Goal: Use online tool/utility: Utilize a website feature to perform a specific function

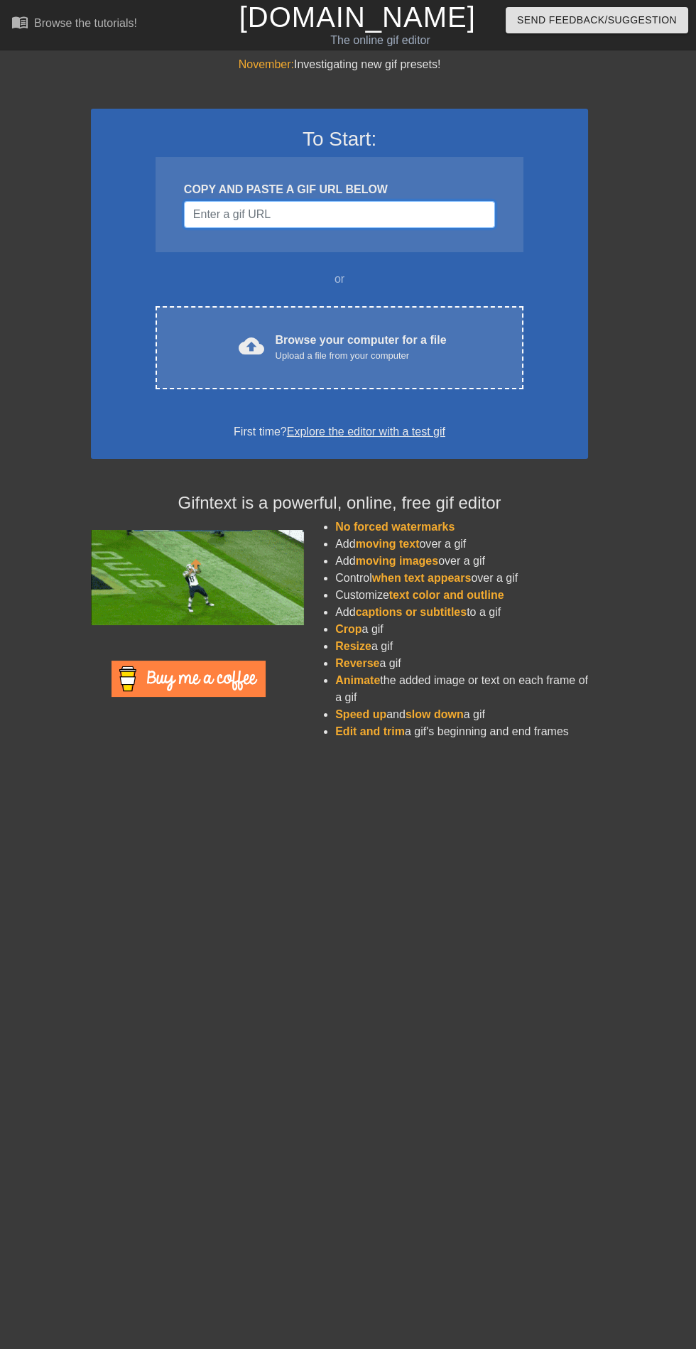
click at [336, 216] on input "Username" at bounding box center [339, 214] width 311 height 27
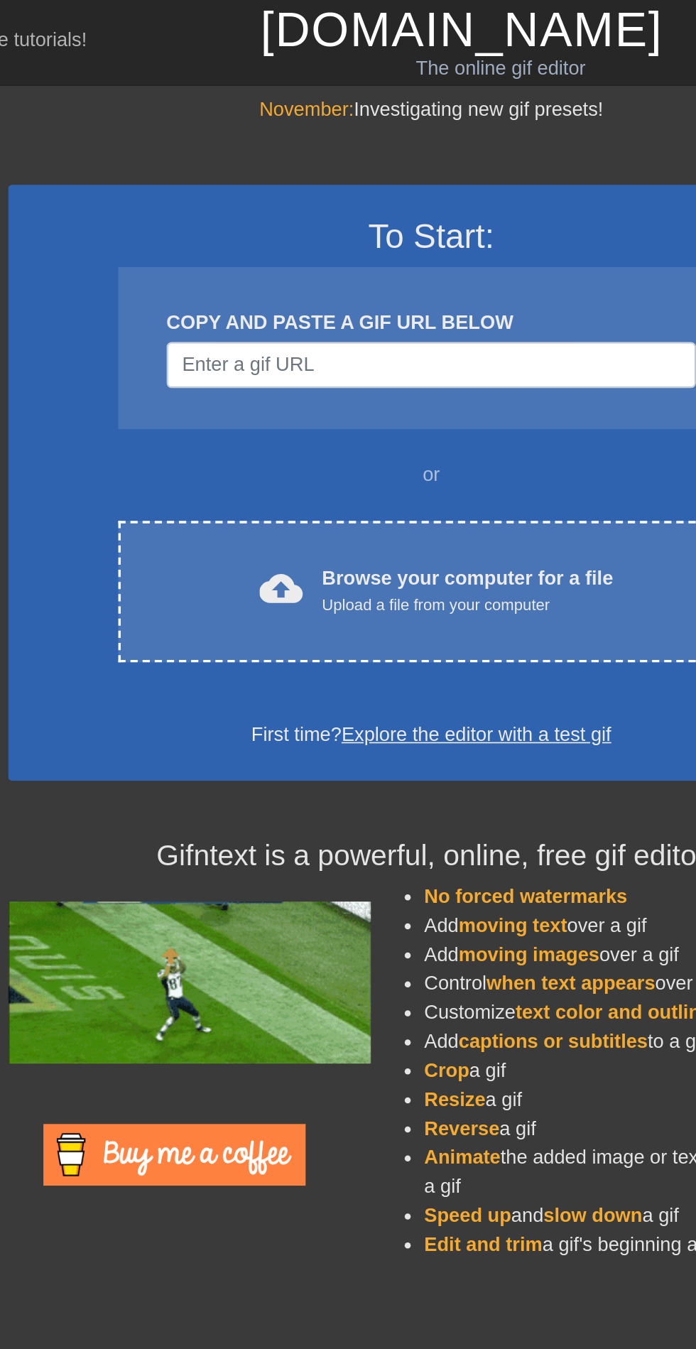
click at [279, 118] on div "To Start: COPY AND PASTE A GIF URL BELOW or cloud_upload Browse your computer f…" at bounding box center [339, 284] width 497 height 350
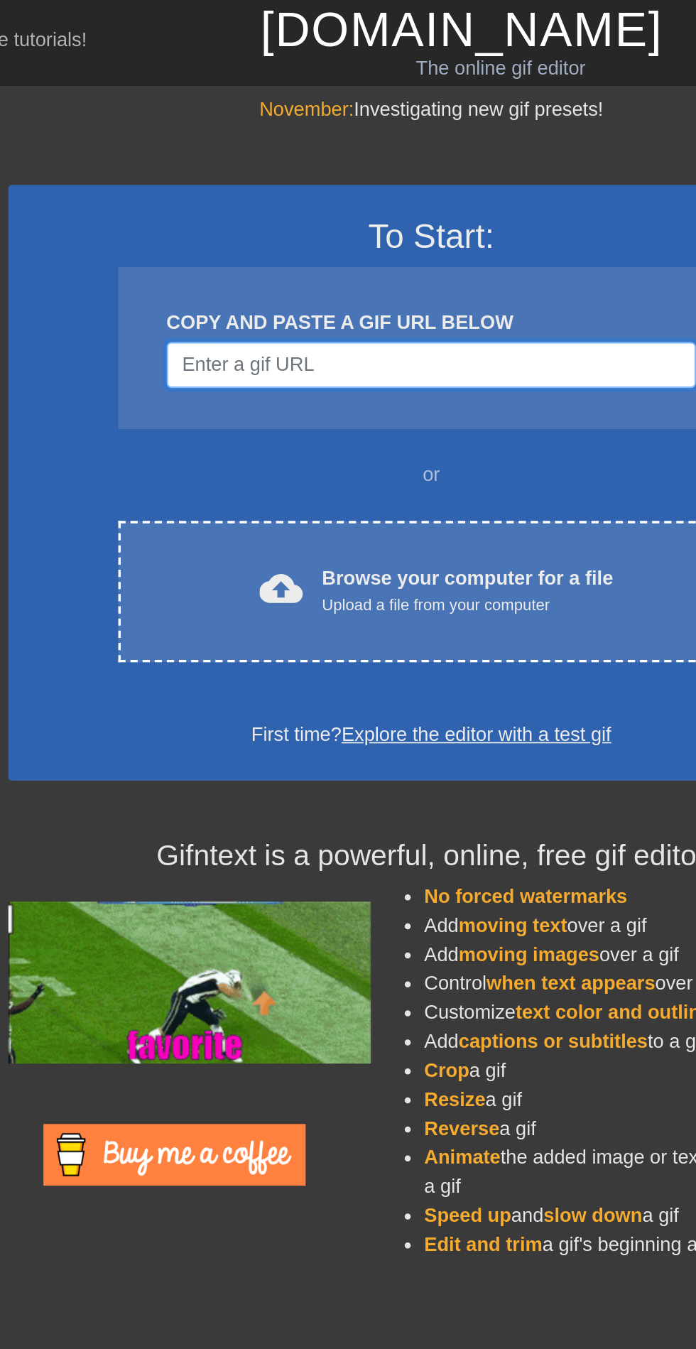
click at [303, 215] on input "Username" at bounding box center [339, 214] width 311 height 27
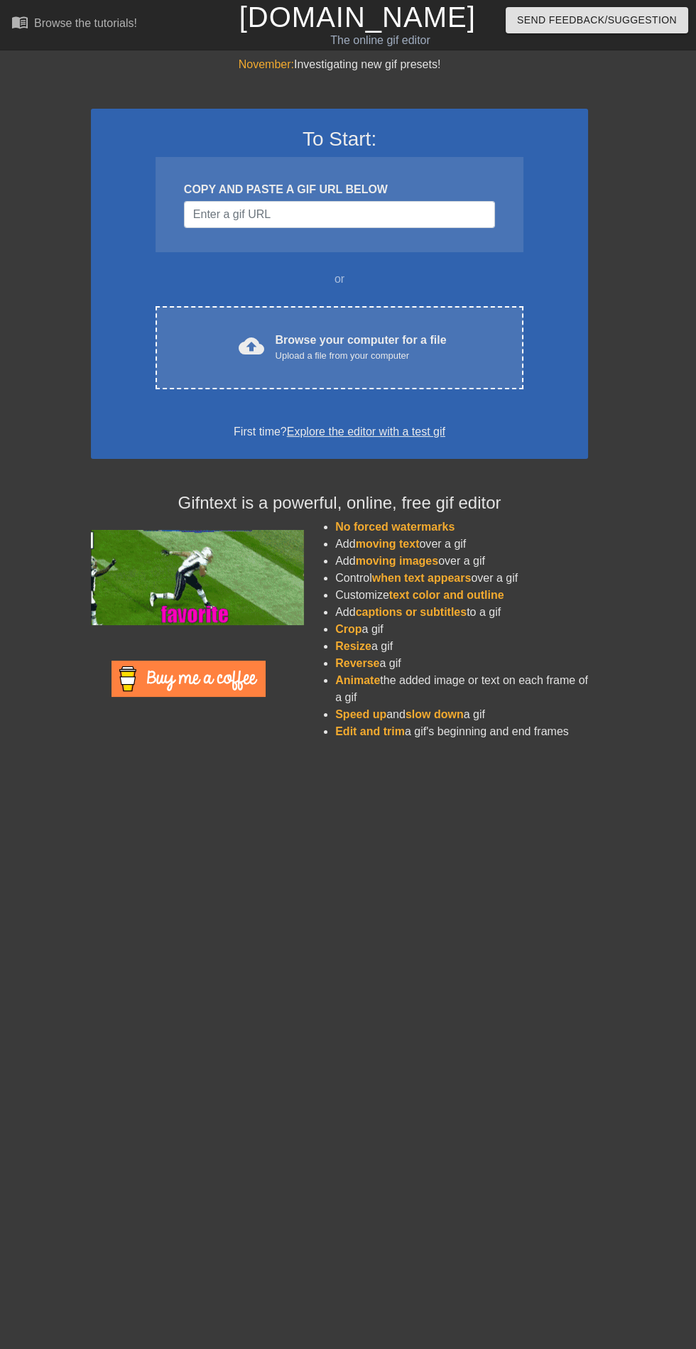
click at [450, 350] on div "cloud_upload Browse your computer for a file Upload a file from your computer" at bounding box center [339, 348] width 308 height 32
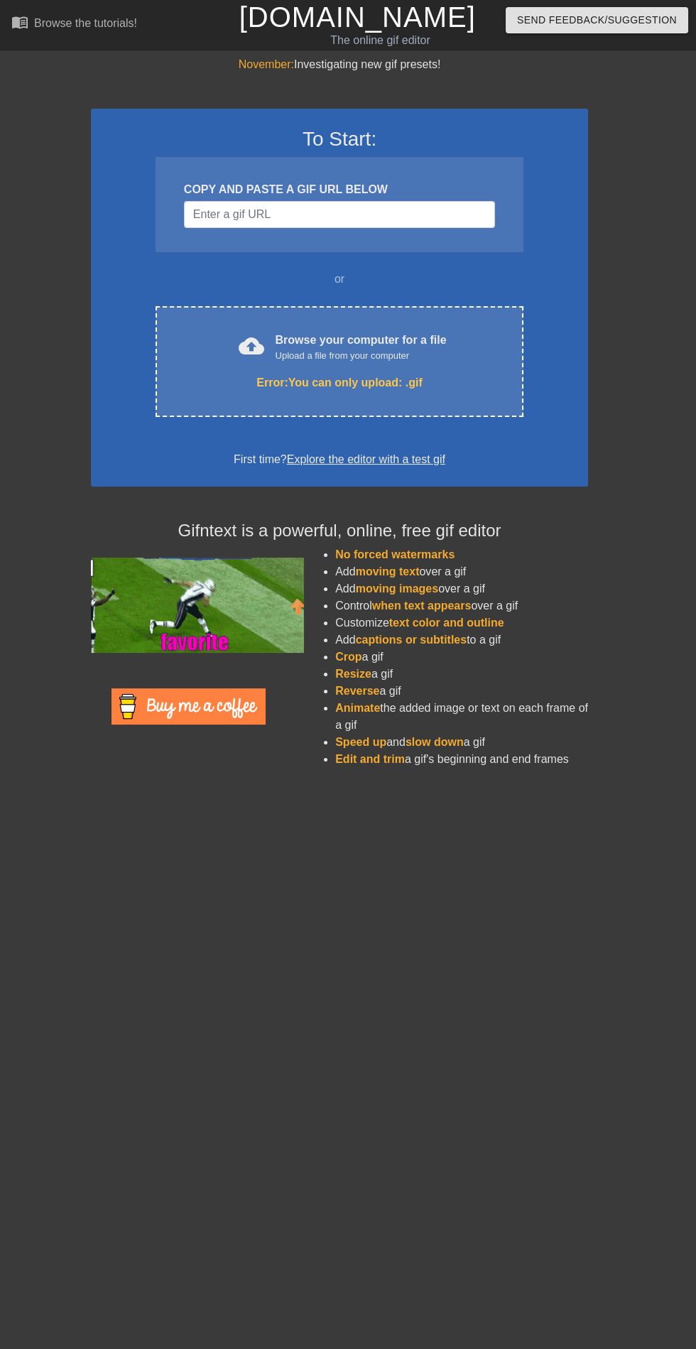
click at [322, 355] on div "Upload a file from your computer" at bounding box center [361, 356] width 171 height 14
click at [411, 406] on div "cloud_upload Browse your computer for a file Upload a file from your computer E…" at bounding box center [340, 361] width 368 height 111
click at [378, 355] on div "Upload a file from your computer" at bounding box center [361, 356] width 171 height 14
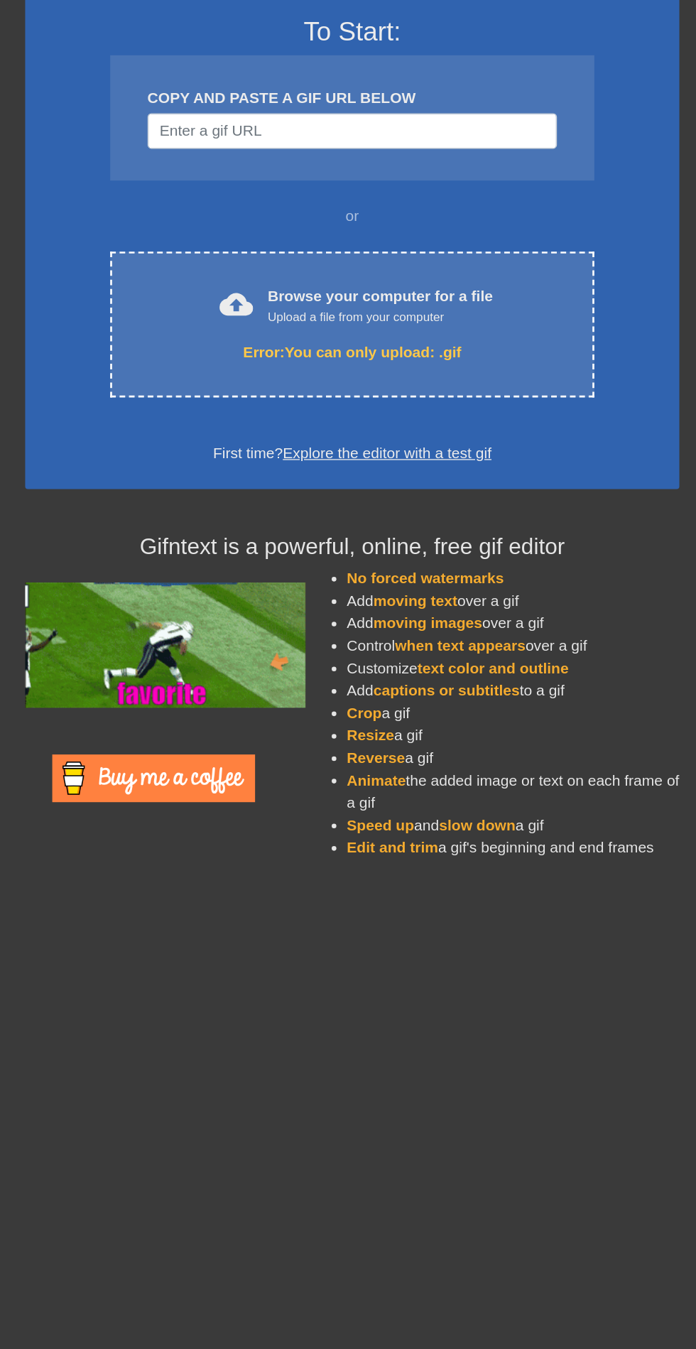
click at [382, 366] on div "cloud_upload Browse your computer for a file Upload a file from your computer E…" at bounding box center [340, 361] width 368 height 111
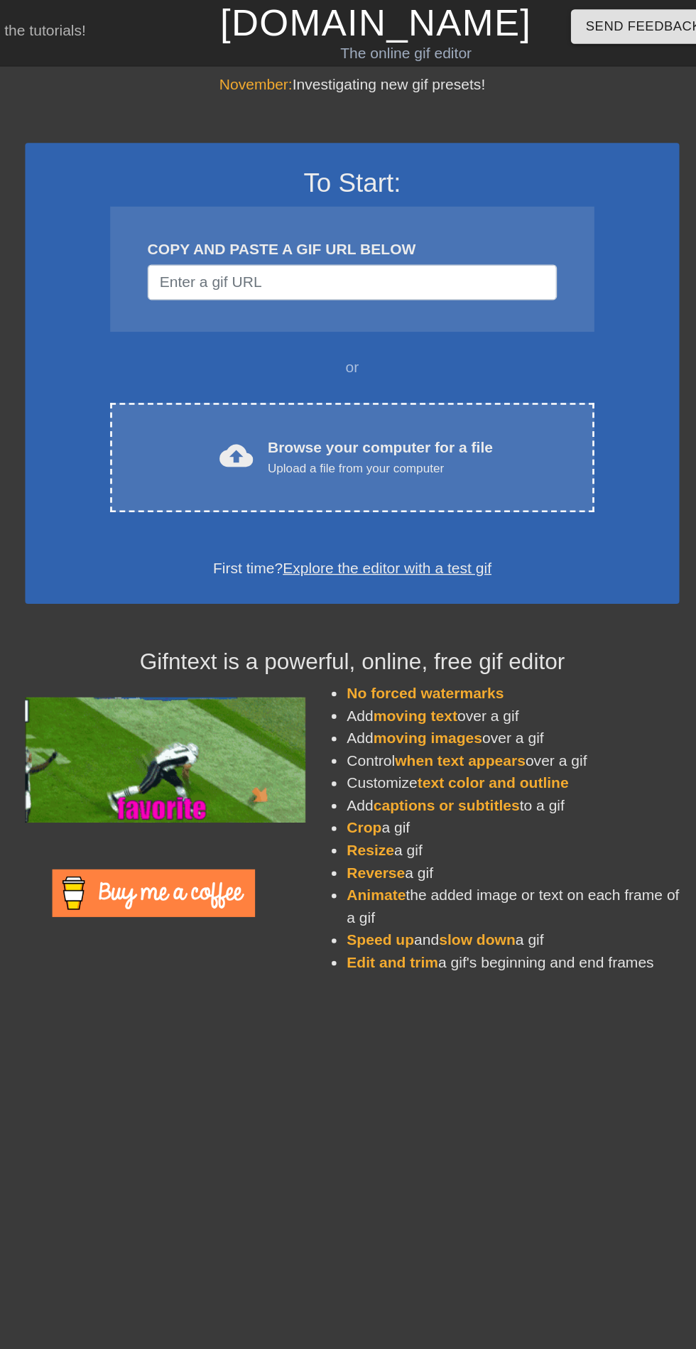
click at [289, 330] on div "cloud_upload Browse your computer for a file Upload a file from your computer C…" at bounding box center [340, 347] width 368 height 83
